Goal: Task Accomplishment & Management: Use online tool/utility

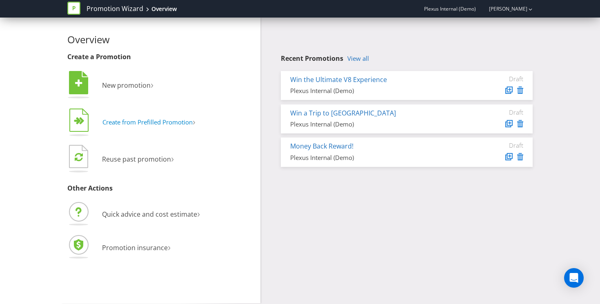
click at [174, 119] on span "Create from Prefilled Promotion" at bounding box center [147, 122] width 90 height 8
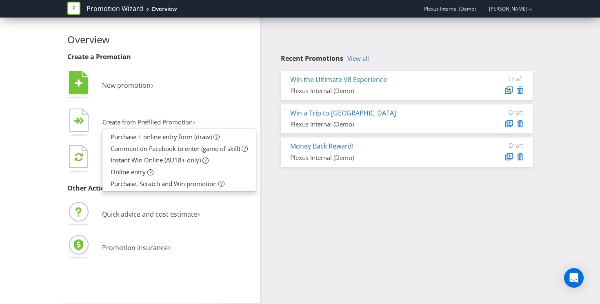
click at [278, 239] on div "Overview Create a Promotion  New promotion ›   Create from Prefilled Promoti…" at bounding box center [299, 161] width 477 height 286
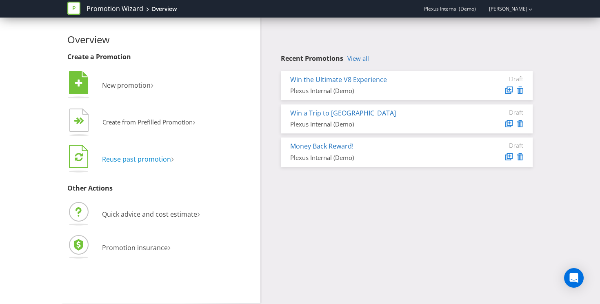
click at [133, 156] on span "Reuse past promotion" at bounding box center [136, 159] width 69 height 9
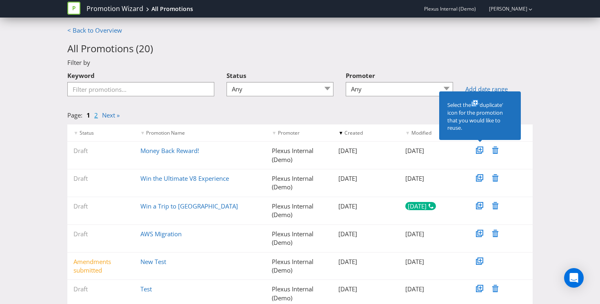
click at [96, 117] on link "2" at bounding box center [96, 115] width 4 height 8
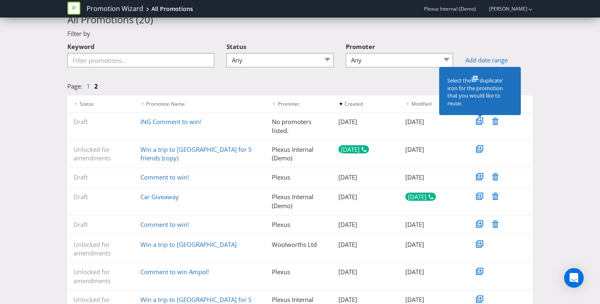
scroll to position [29, 0]
click at [89, 85] on link "1" at bounding box center [88, 86] width 4 height 8
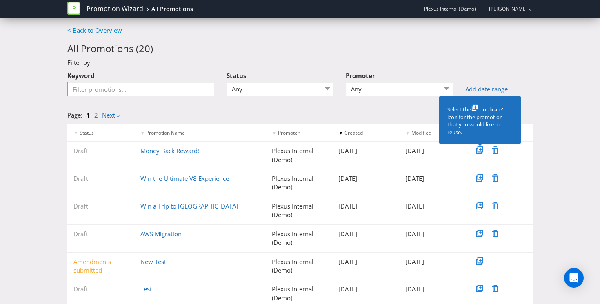
click at [94, 28] on link "< Back to Overview" at bounding box center [94, 30] width 55 height 8
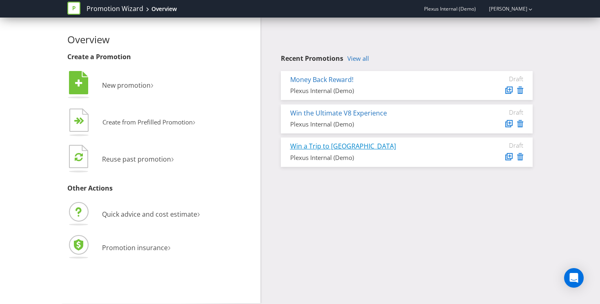
click at [322, 147] on link "Win a Trip to [GEOGRAPHIC_DATA]" at bounding box center [343, 146] width 106 height 9
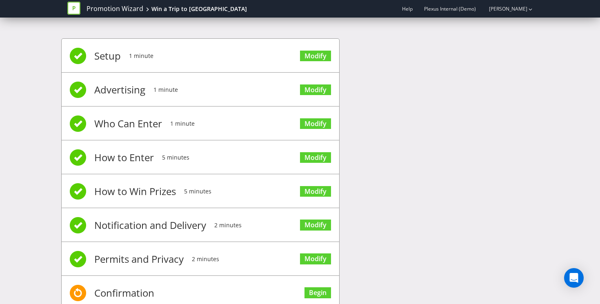
scroll to position [12, 0]
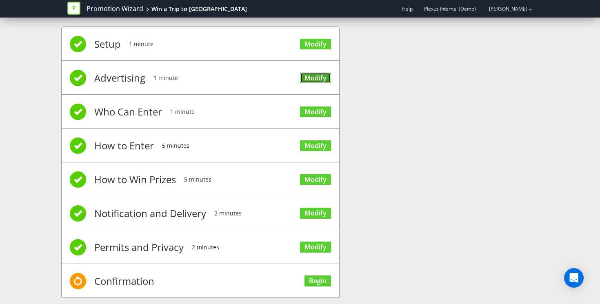
click at [308, 77] on link "Modify" at bounding box center [315, 78] width 31 height 11
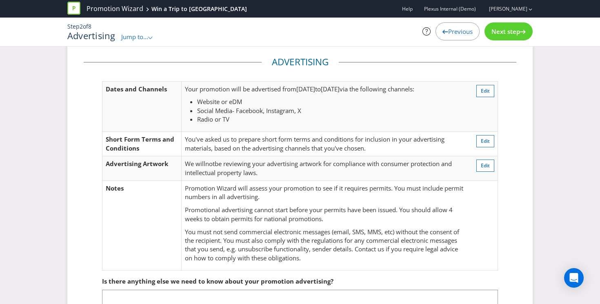
scroll to position [24, 0]
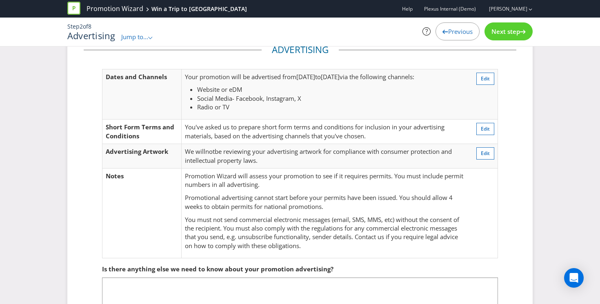
click at [497, 30] on span "Next step" at bounding box center [505, 31] width 29 height 8
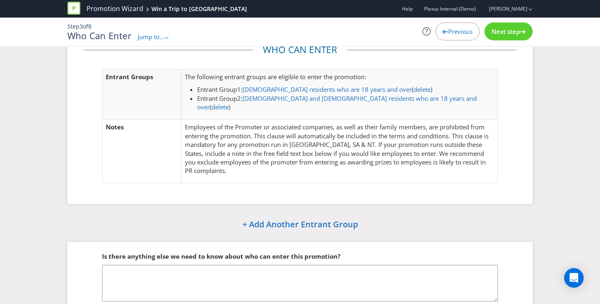
click at [499, 28] on span "Next step" at bounding box center [505, 31] width 29 height 8
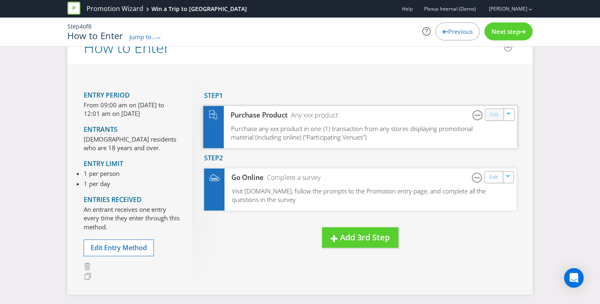
click at [494, 115] on link "Edit" at bounding box center [494, 114] width 9 height 9
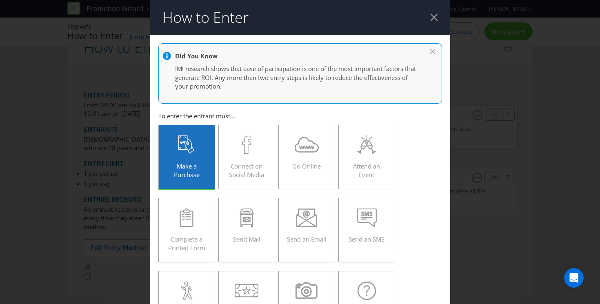
click at [494, 115] on div "How to Enter Did You Know IMI research shows that ease of participation is one …" at bounding box center [300, 152] width 600 height 304
click at [434, 22] on header "How to Enter" at bounding box center [300, 17] width 300 height 35
click at [432, 19] on div at bounding box center [434, 17] width 8 height 8
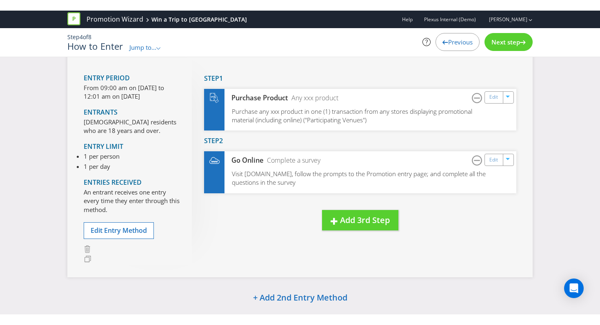
scroll to position [58, 0]
